Goal: Download file/media

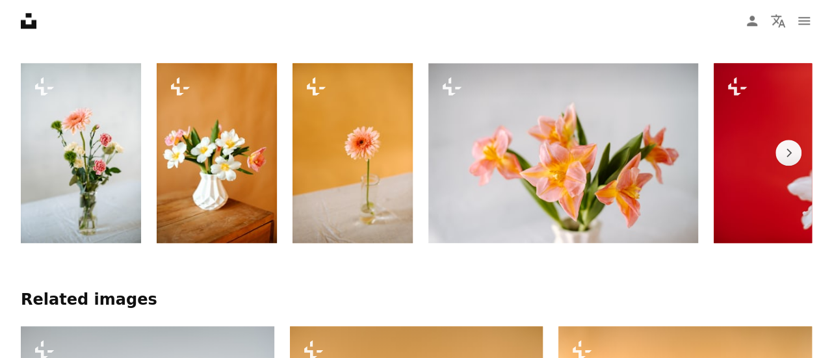
scroll to position [715, 0]
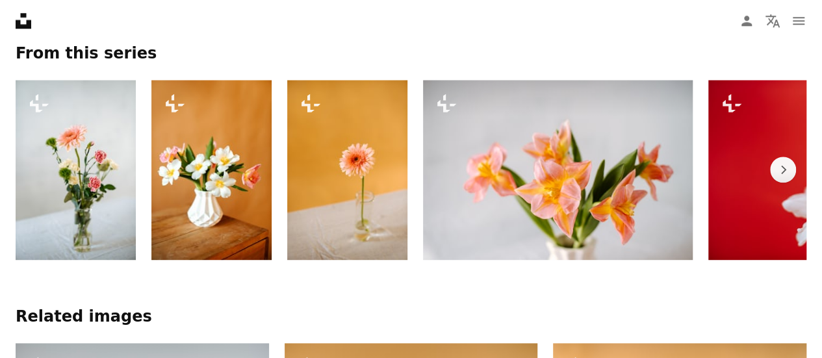
click at [566, 148] on img at bounding box center [558, 170] width 270 height 180
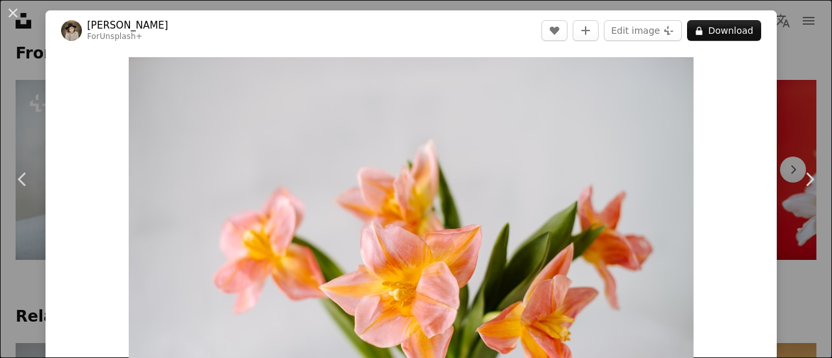
click at [566, 148] on img "Zoom in on this image" at bounding box center [411, 245] width 565 height 377
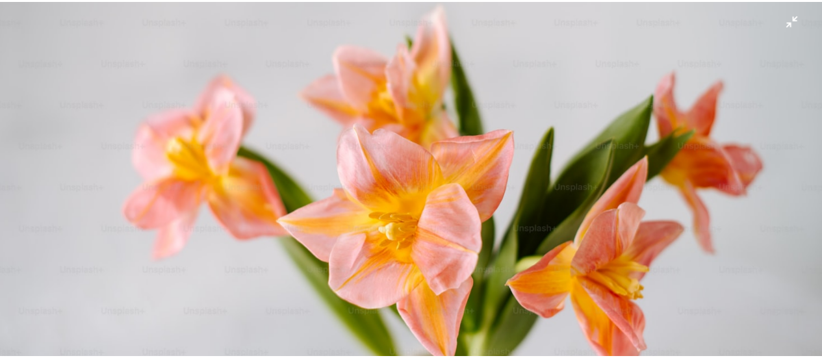
scroll to position [183, 0]
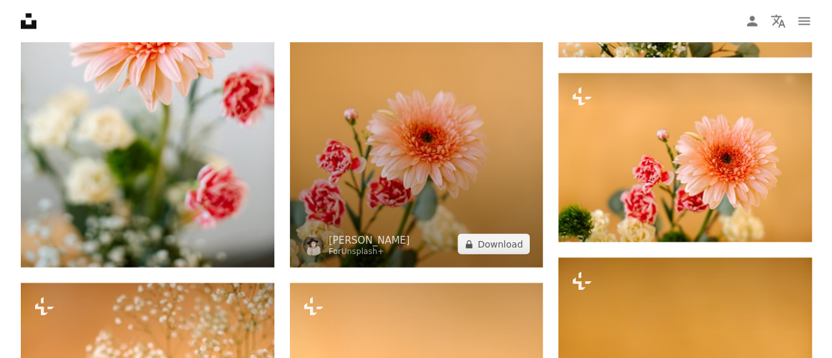
scroll to position [1235, 0]
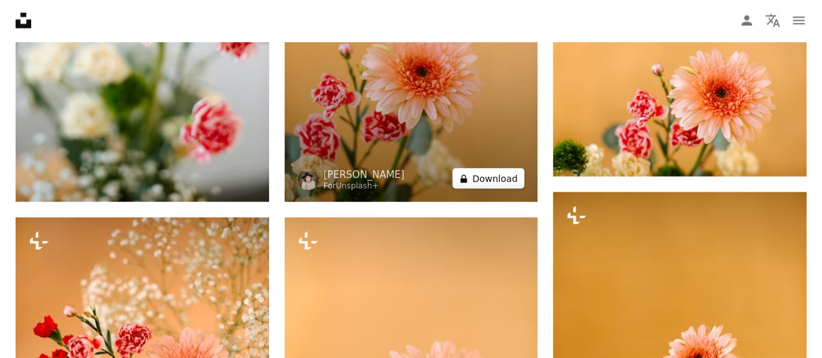
click at [493, 183] on button "A lock Download" at bounding box center [488, 178] width 73 height 21
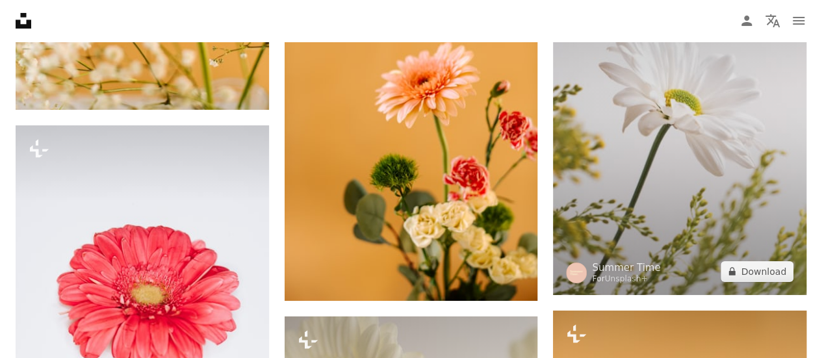
scroll to position [2275, 0]
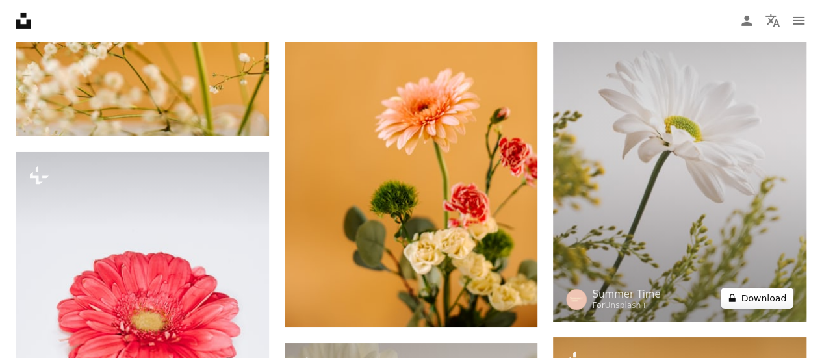
click at [759, 305] on button "A lock Download" at bounding box center [757, 298] width 73 height 21
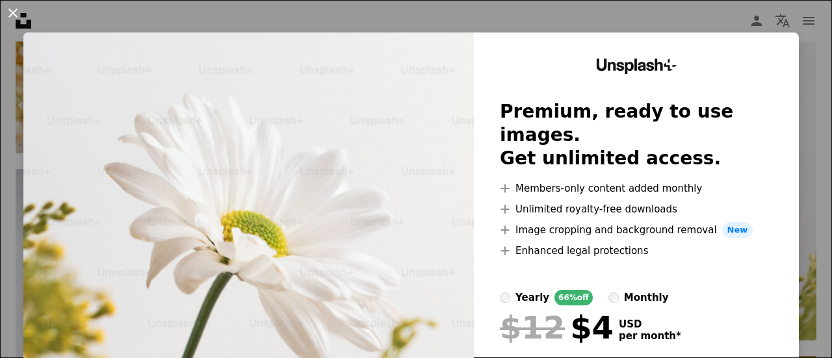
click at [12, 10] on button "An X shape" at bounding box center [13, 13] width 16 height 16
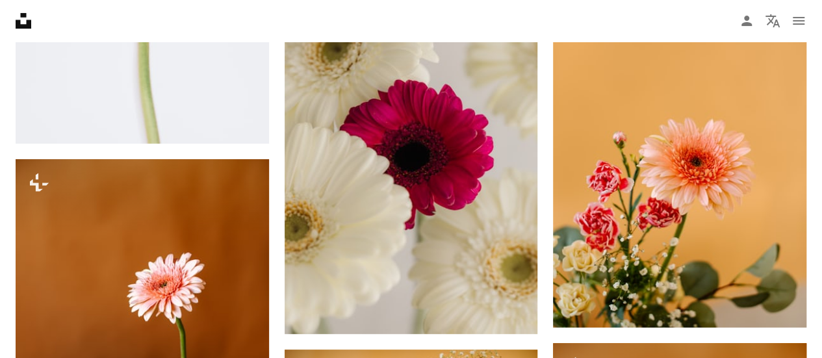
scroll to position [2665, 0]
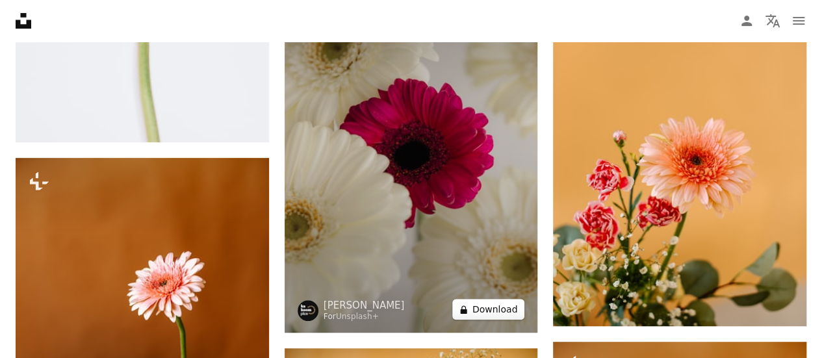
click at [487, 309] on button "A lock Download" at bounding box center [488, 309] width 73 height 21
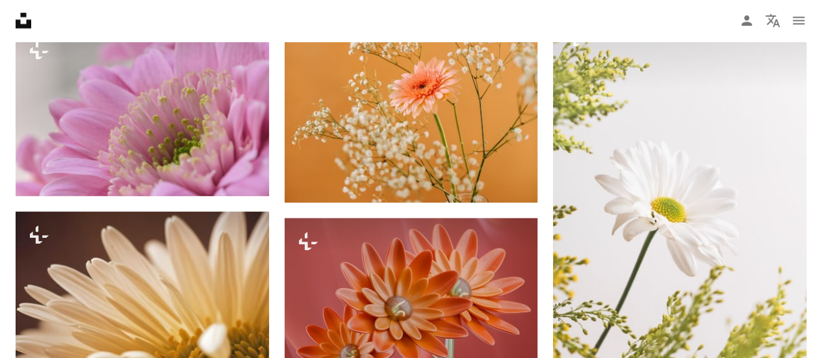
scroll to position [4096, 0]
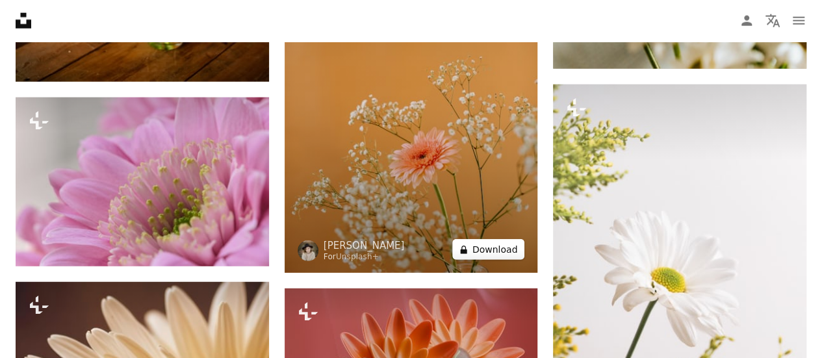
click at [494, 247] on button "A lock Download" at bounding box center [488, 249] width 73 height 21
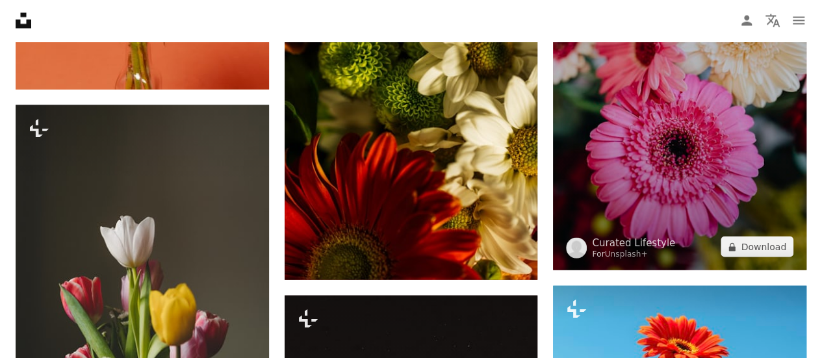
scroll to position [6241, 0]
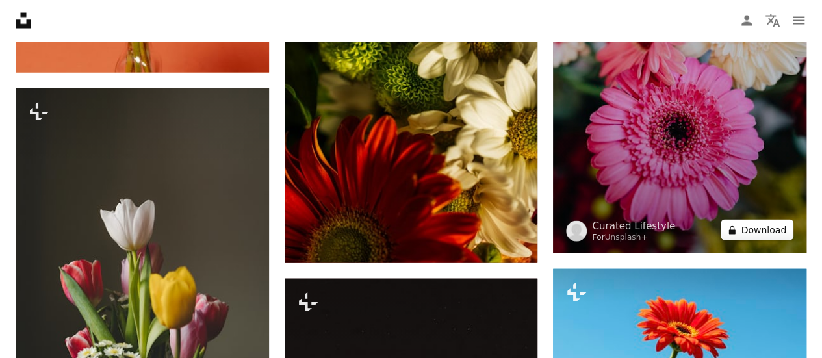
click at [771, 224] on button "A lock Download" at bounding box center [757, 230] width 73 height 21
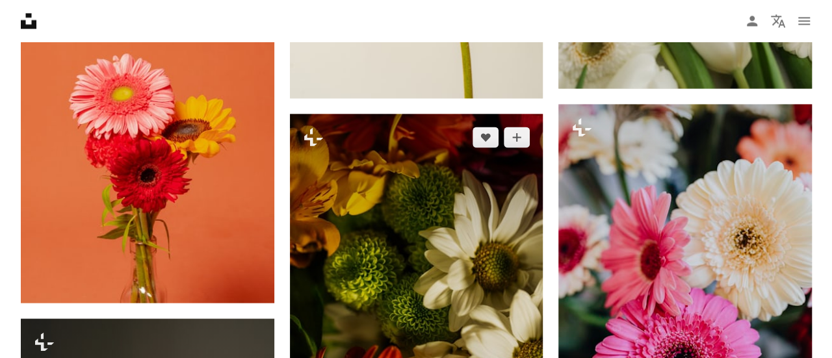
scroll to position [5981, 0]
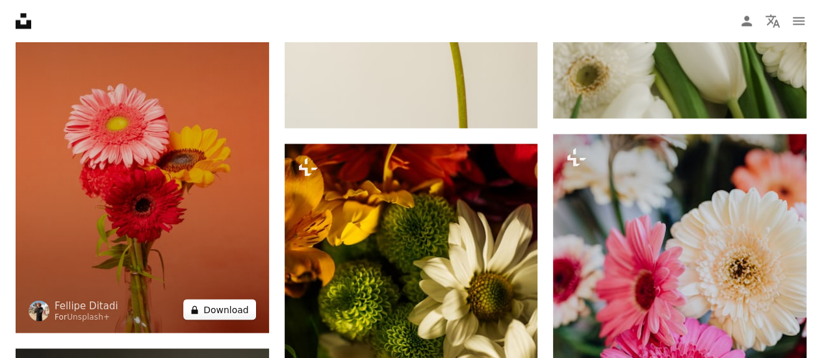
click at [218, 310] on button "A lock Download" at bounding box center [219, 309] width 73 height 21
